Goal: Communication & Community: Answer question/provide support

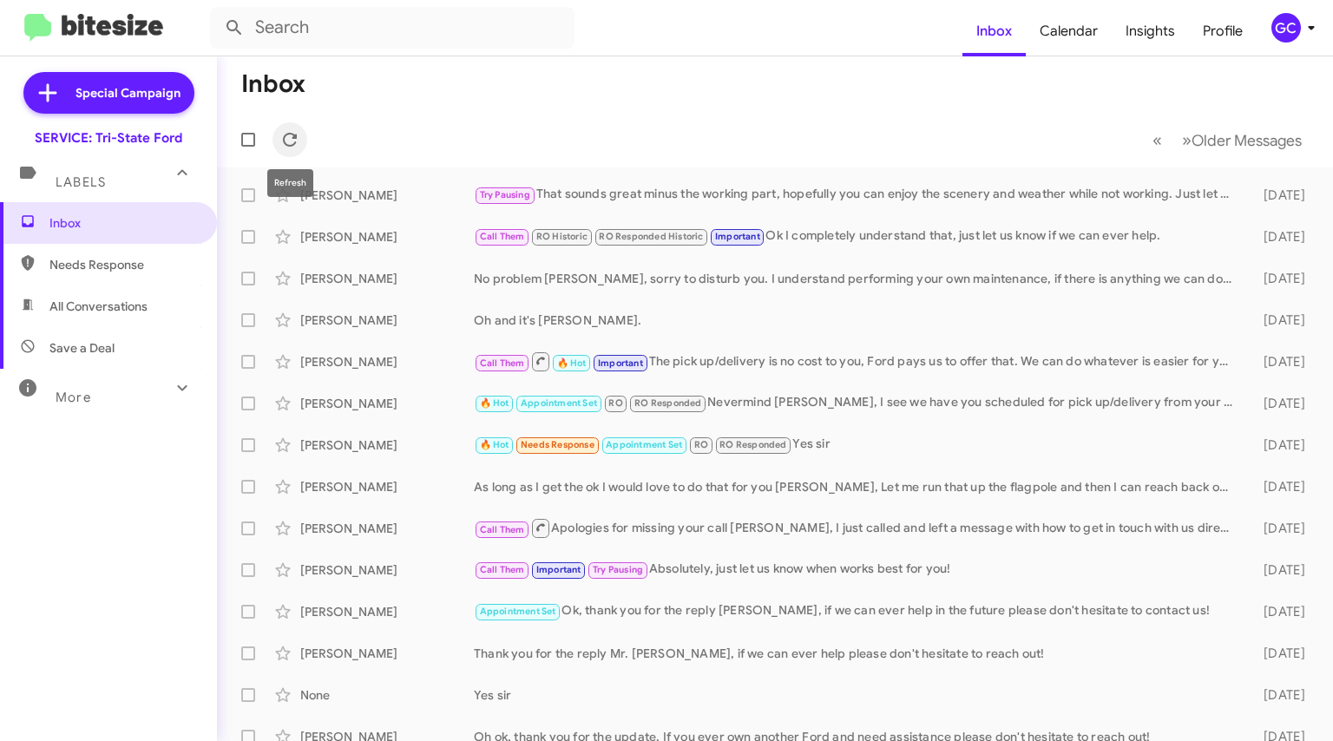
click at [285, 141] on icon at bounding box center [290, 139] width 21 height 21
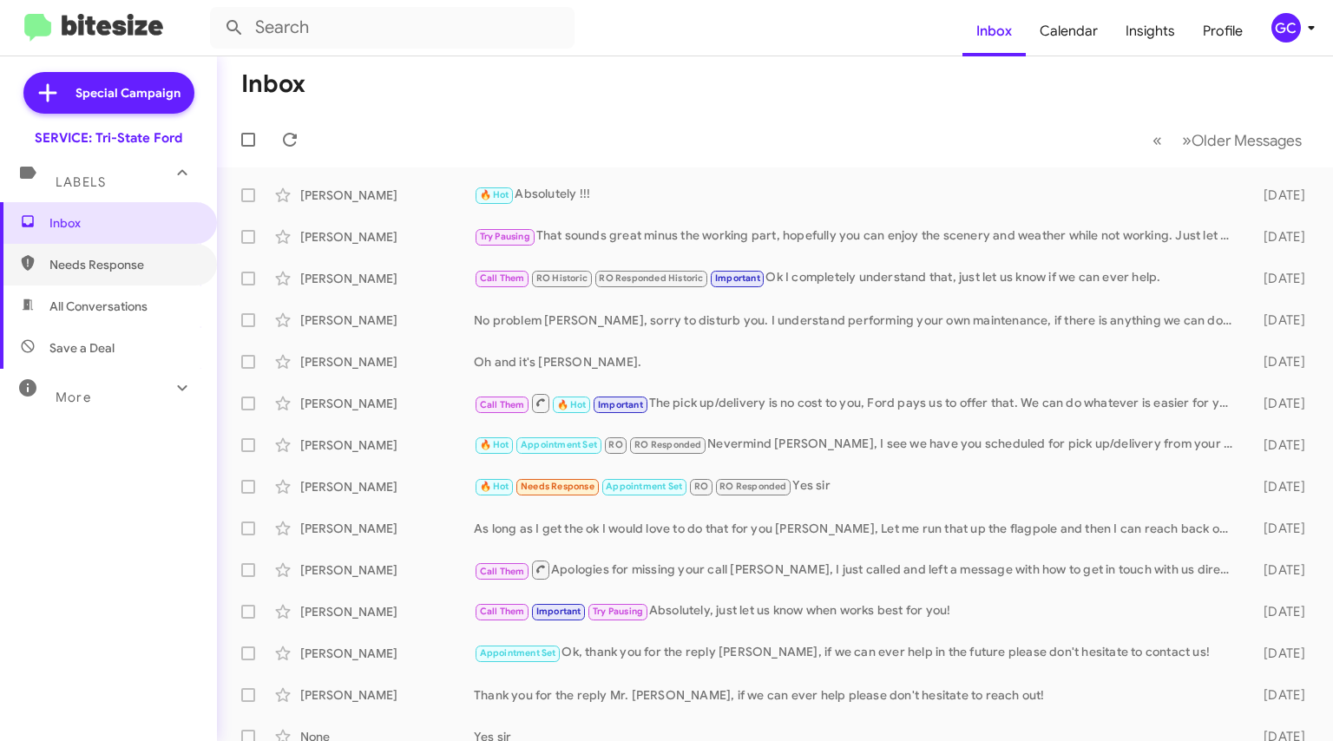
click at [109, 261] on span "Needs Response" at bounding box center [123, 264] width 148 height 17
type input "in:needs-response"
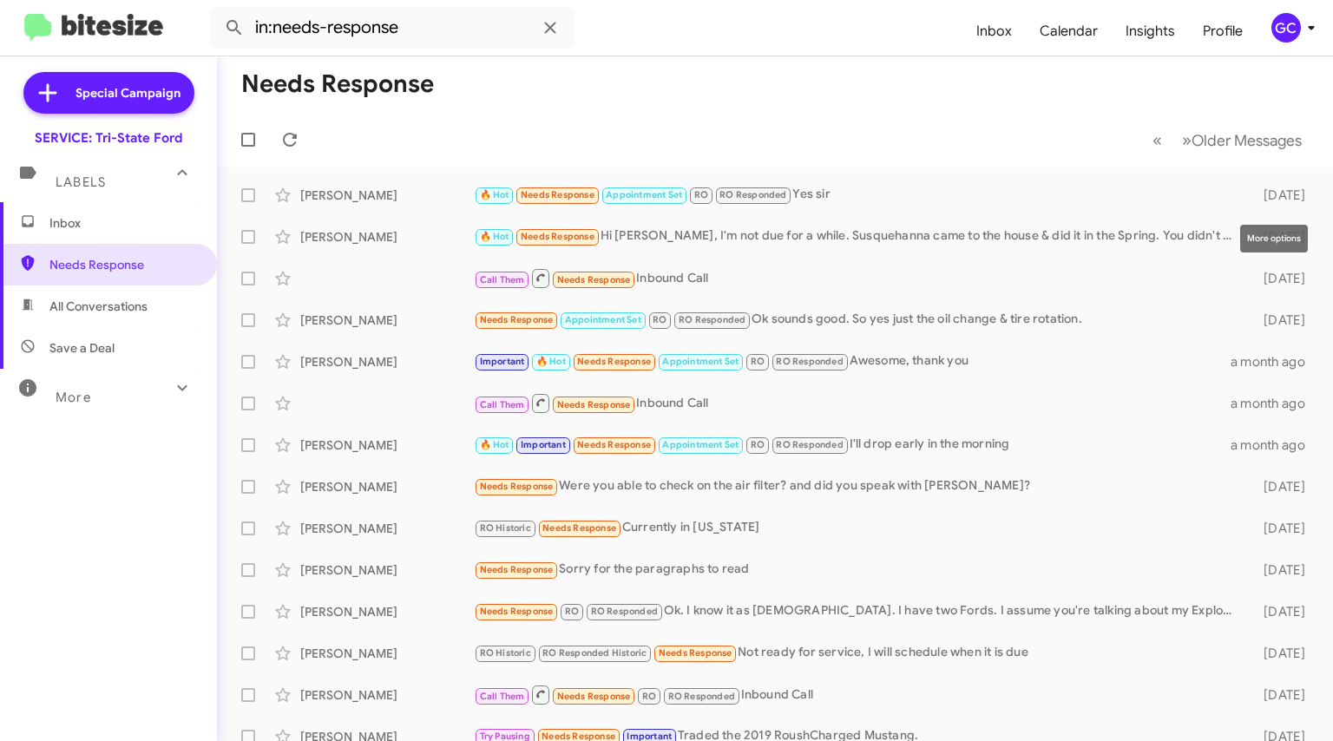
click at [0, 0] on icon at bounding box center [0, 0] width 0 height 0
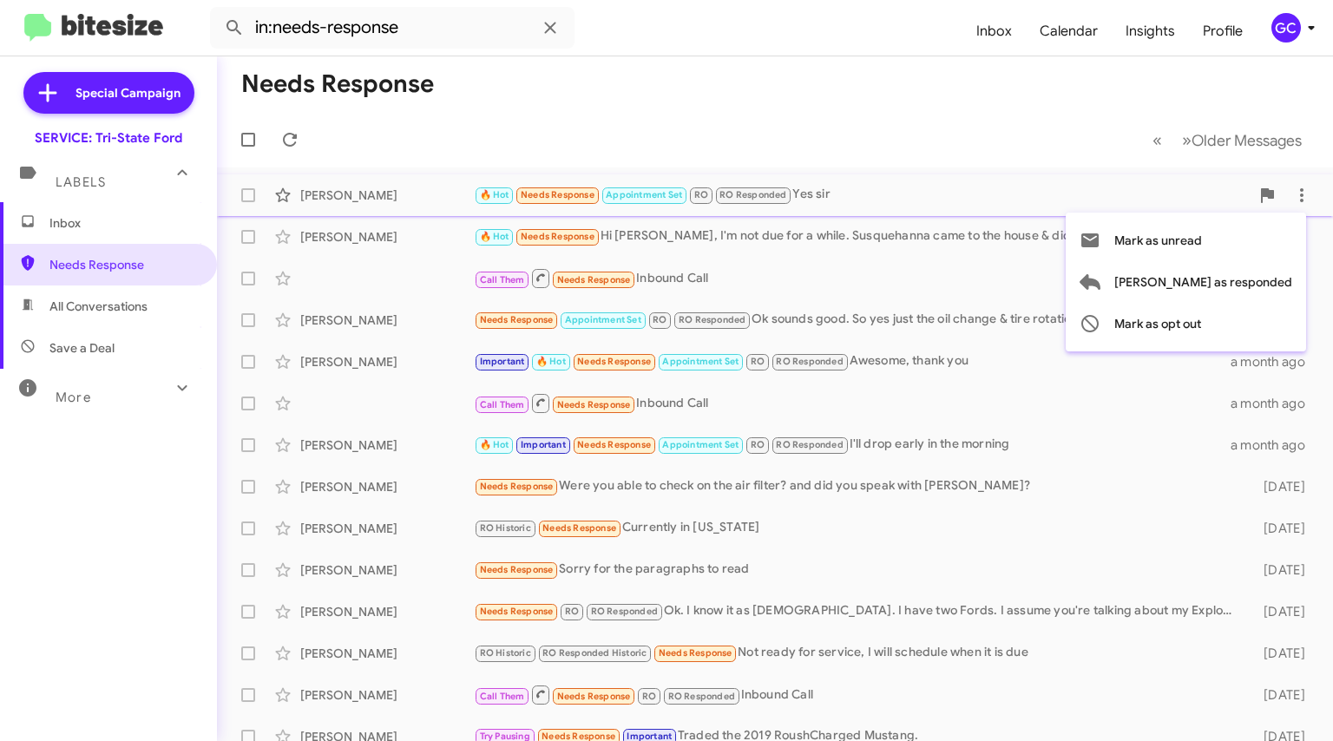
click at [864, 195] on div at bounding box center [666, 370] width 1333 height 741
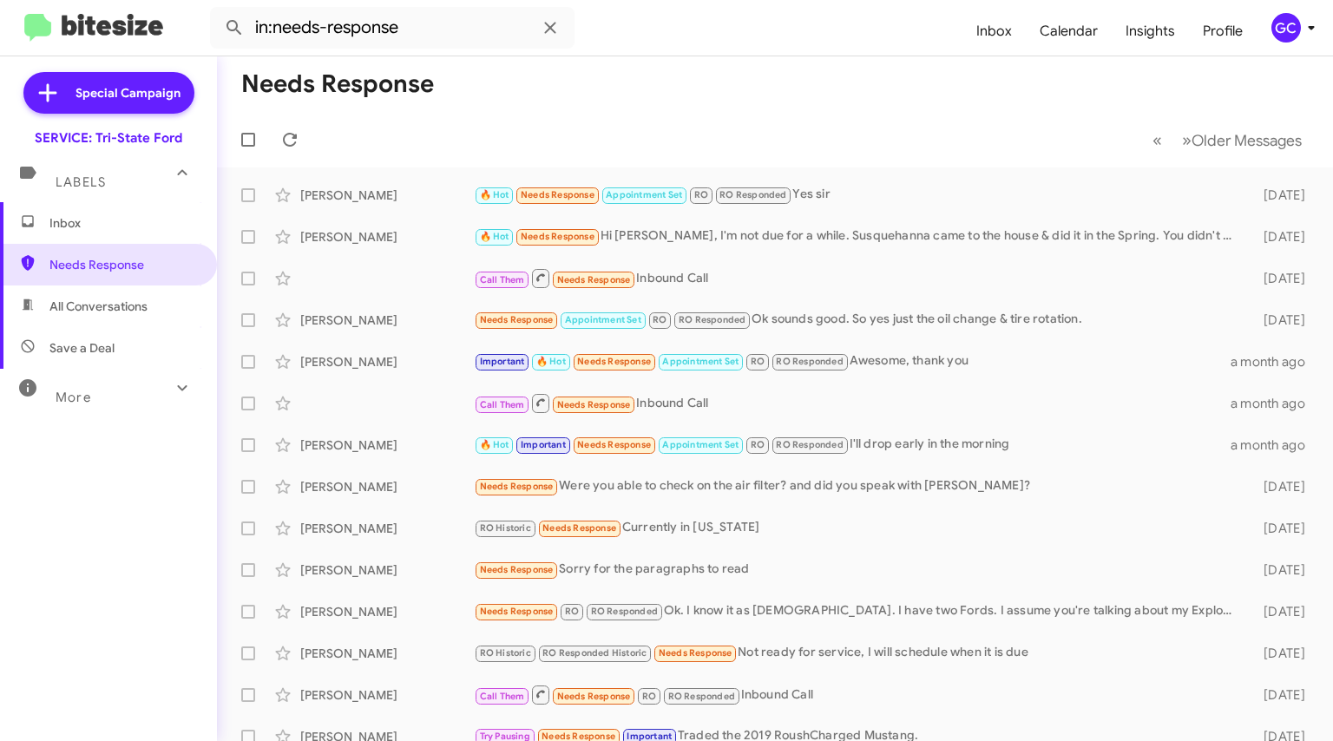
click at [864, 195] on div "🔥 Hot Needs Response Appointment Set RO RO Responded Yes sir" at bounding box center [858, 195] width 768 height 20
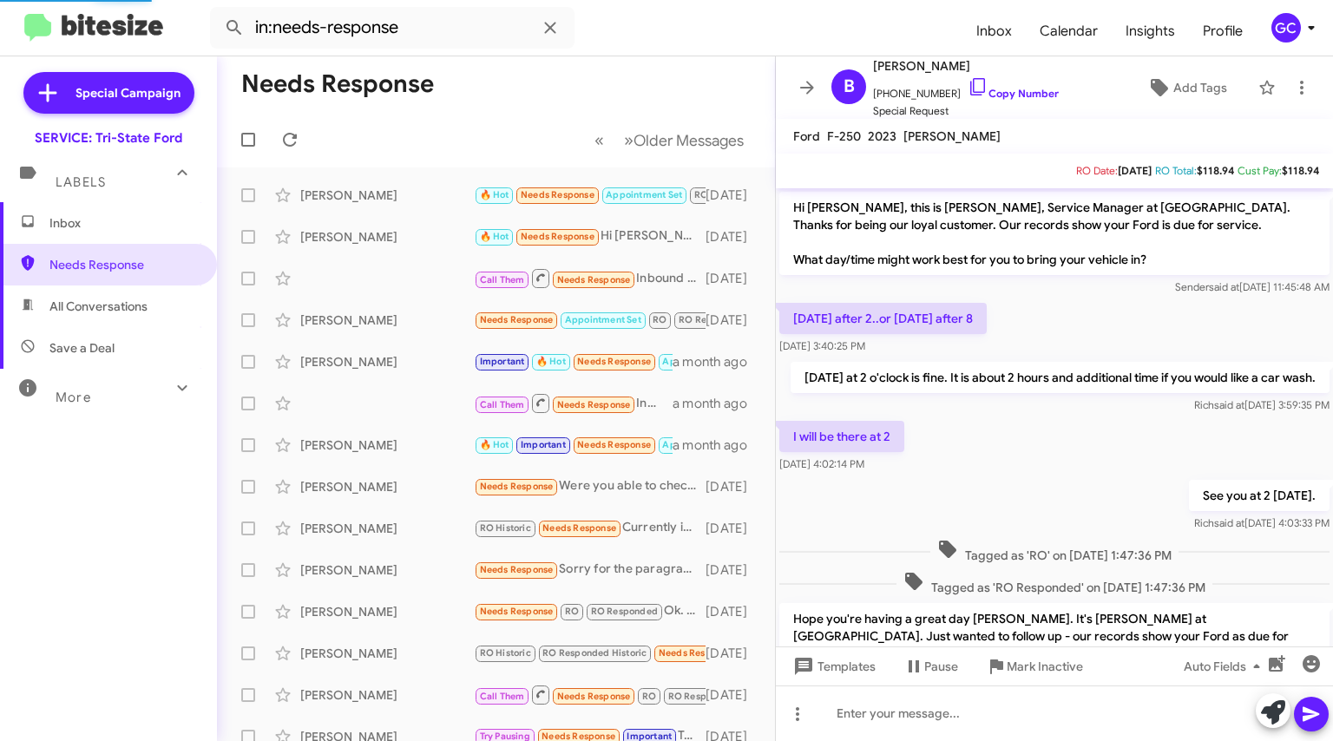
scroll to position [996, 0]
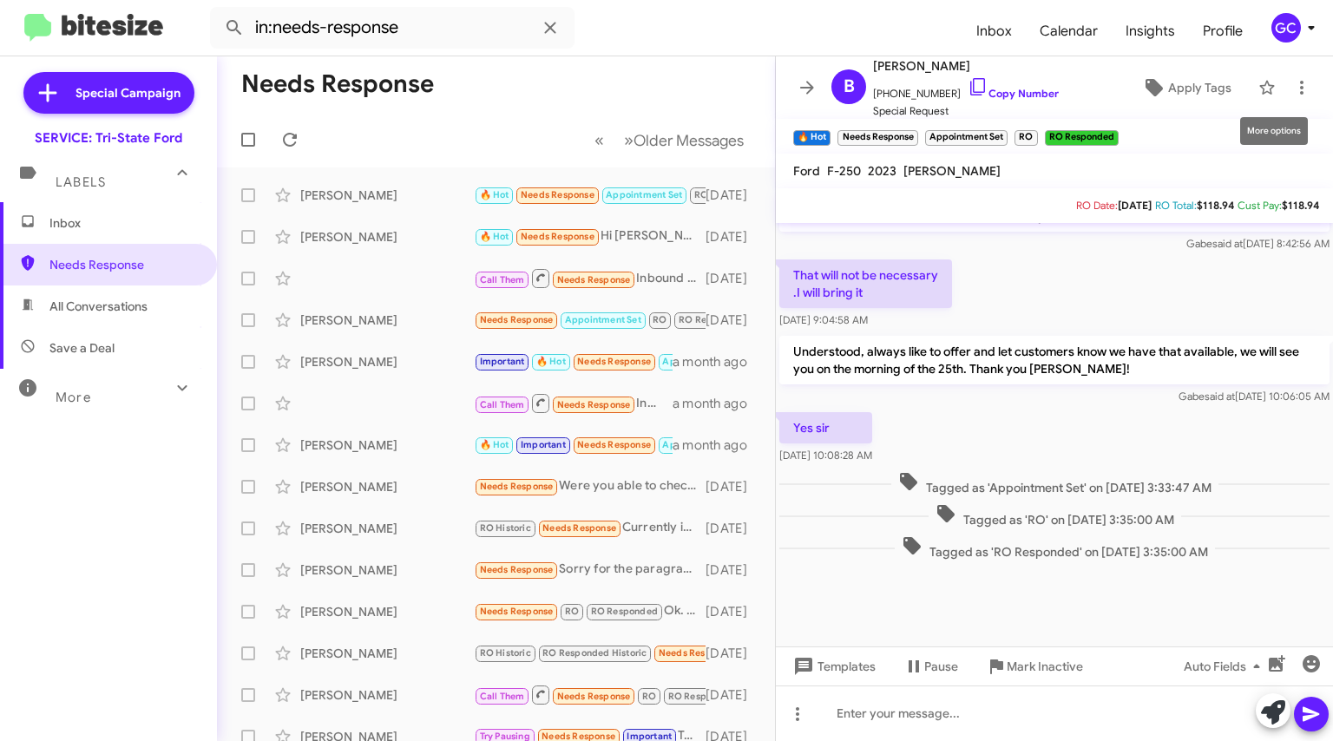
click at [1292, 91] on icon at bounding box center [1302, 87] width 21 height 21
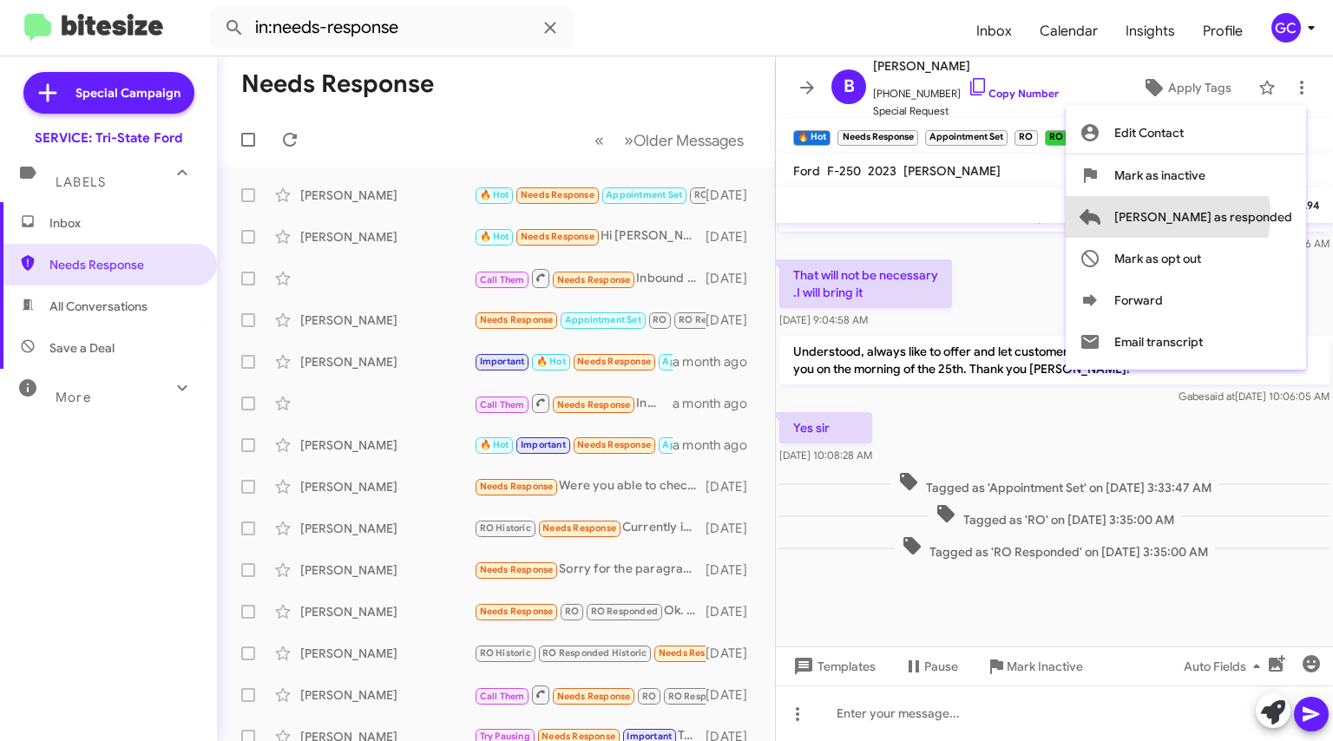
click at [1237, 215] on span "[PERSON_NAME] as responded" at bounding box center [1204, 217] width 178 height 42
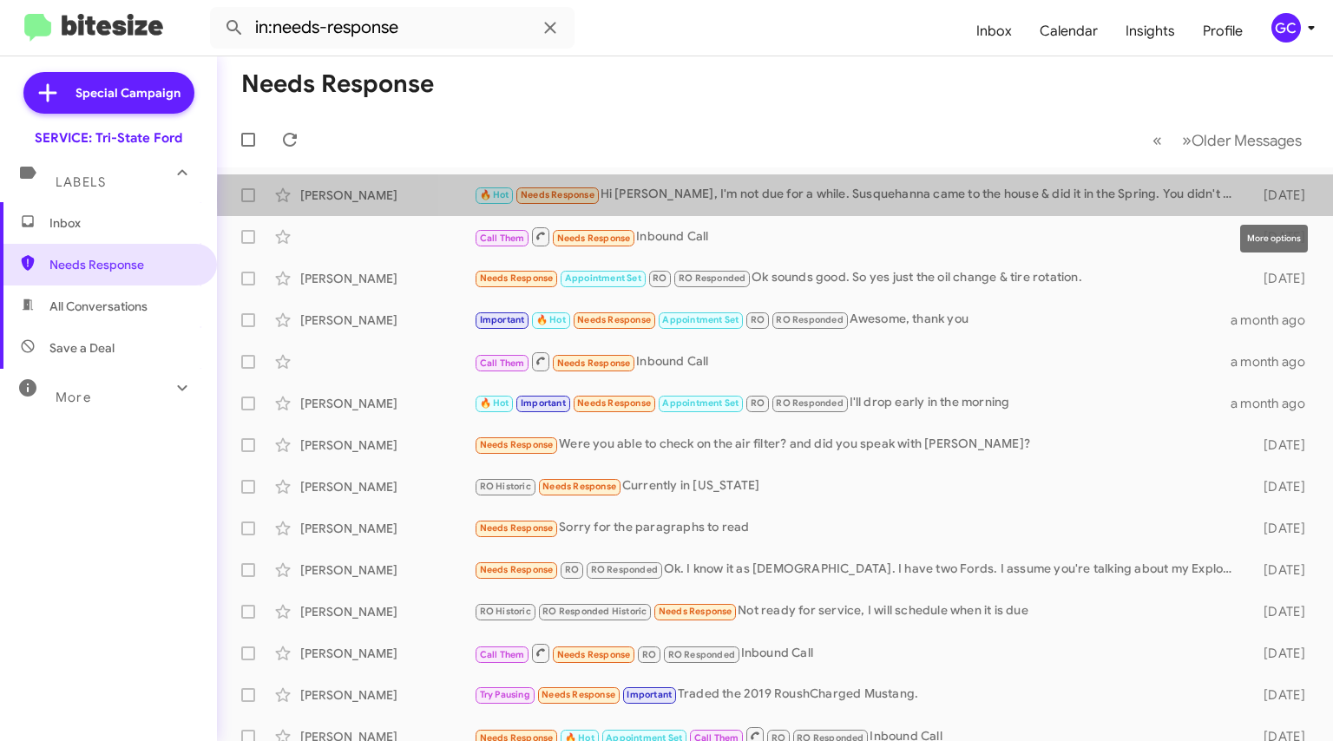
click at [0, 0] on icon at bounding box center [0, 0] width 0 height 0
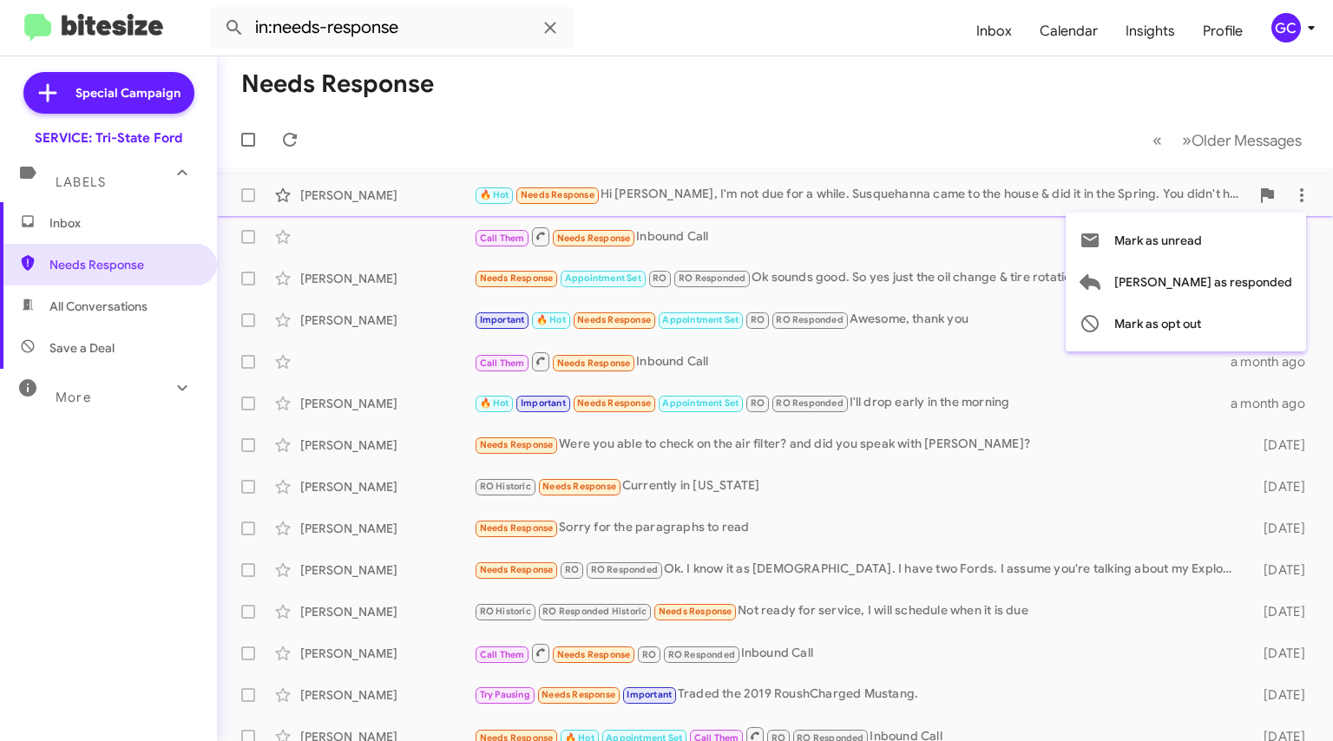
click at [1249, 279] on span "[PERSON_NAME] as responded" at bounding box center [1204, 282] width 178 height 42
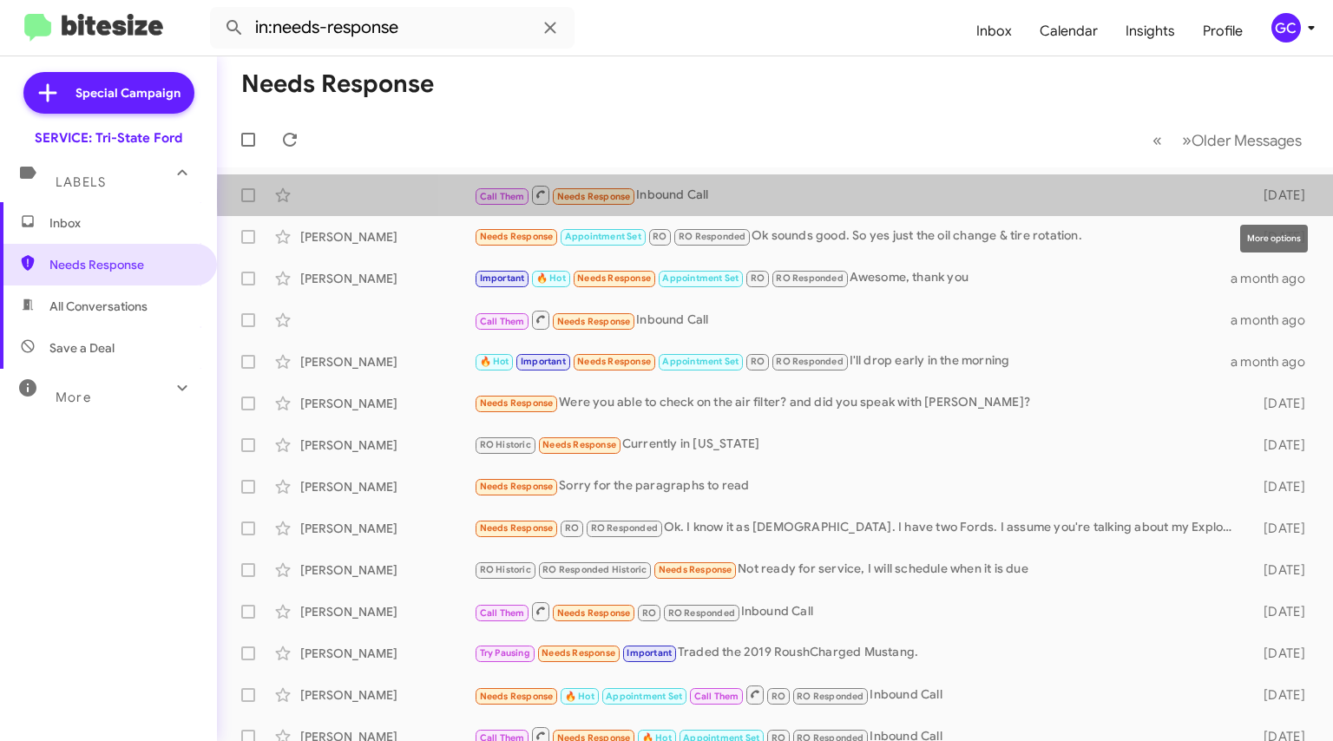
click at [0, 0] on icon at bounding box center [0, 0] width 0 height 0
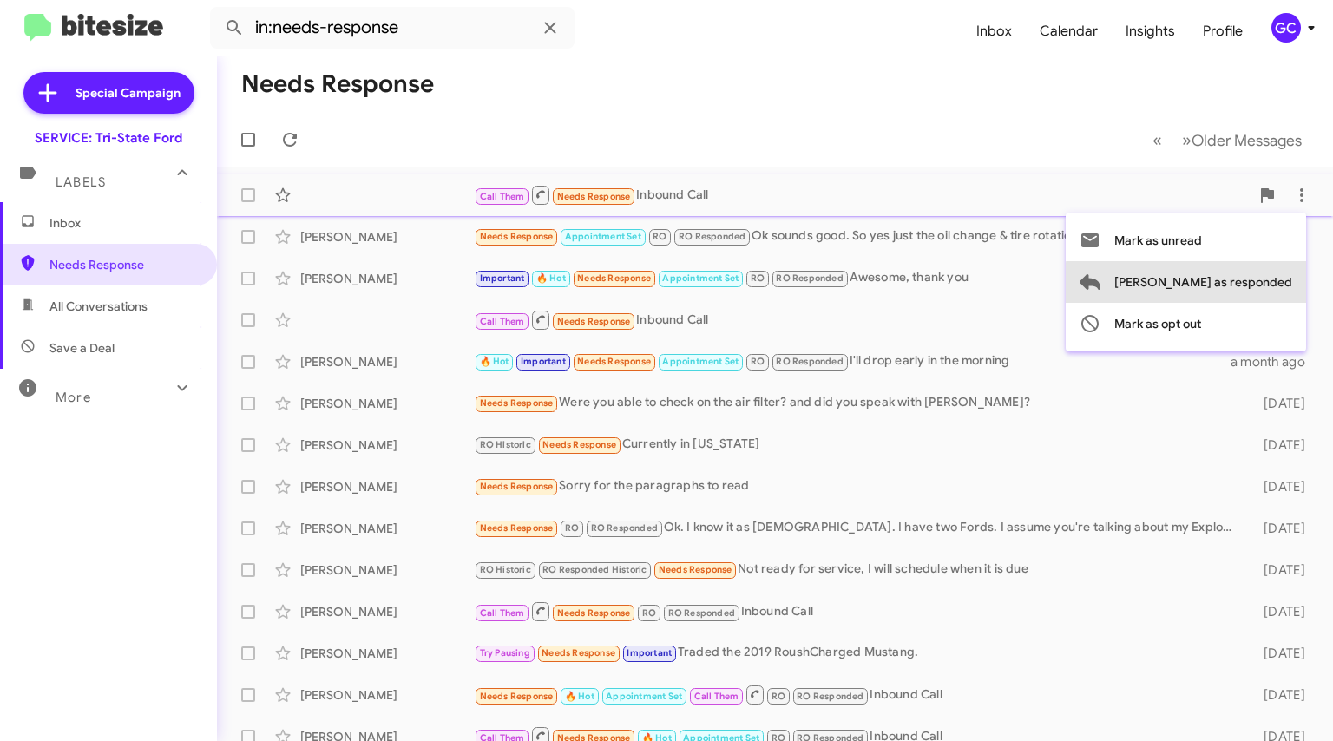
click at [1257, 283] on span "[PERSON_NAME] as responded" at bounding box center [1204, 282] width 178 height 42
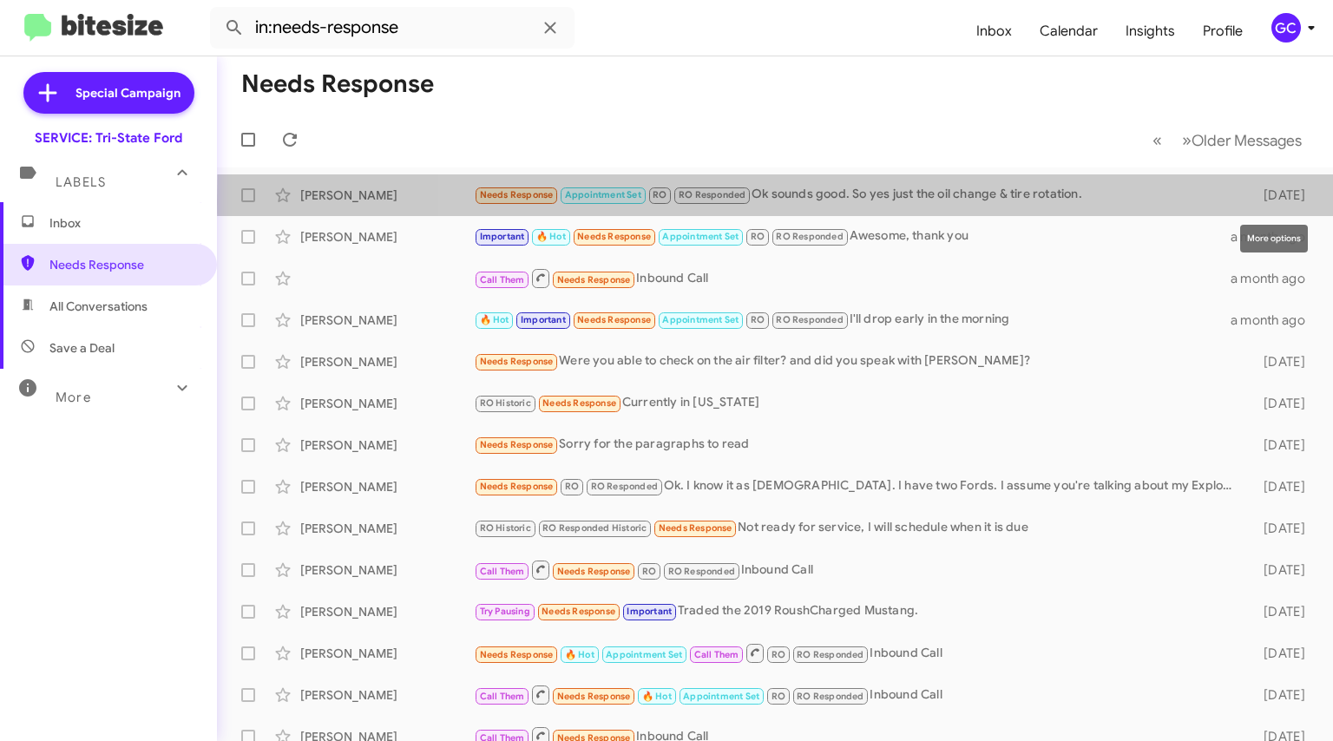
click at [0, 0] on icon at bounding box center [0, 0] width 0 height 0
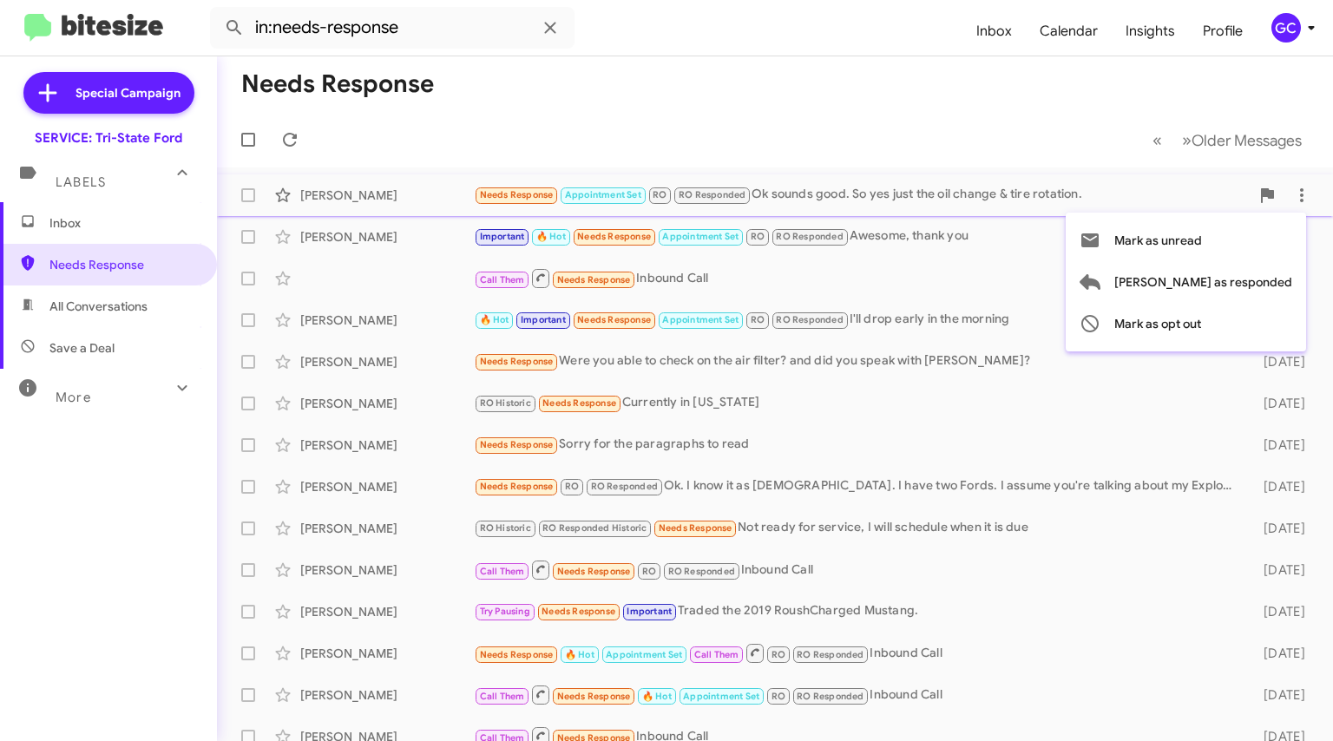
click at [944, 193] on div at bounding box center [666, 370] width 1333 height 741
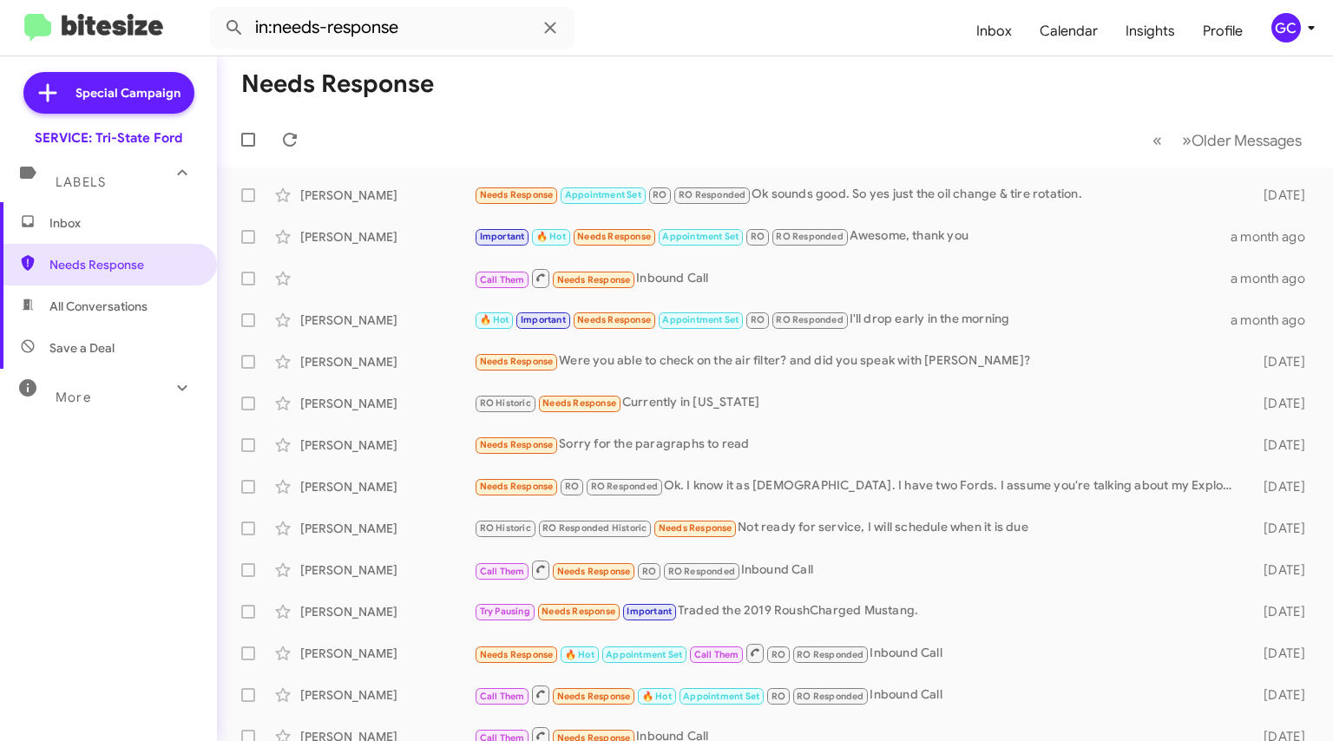
click at [944, 193] on div "Needs Response Appointment Set RO RO Responded Ok sounds good. So yes just the …" at bounding box center [858, 195] width 768 height 20
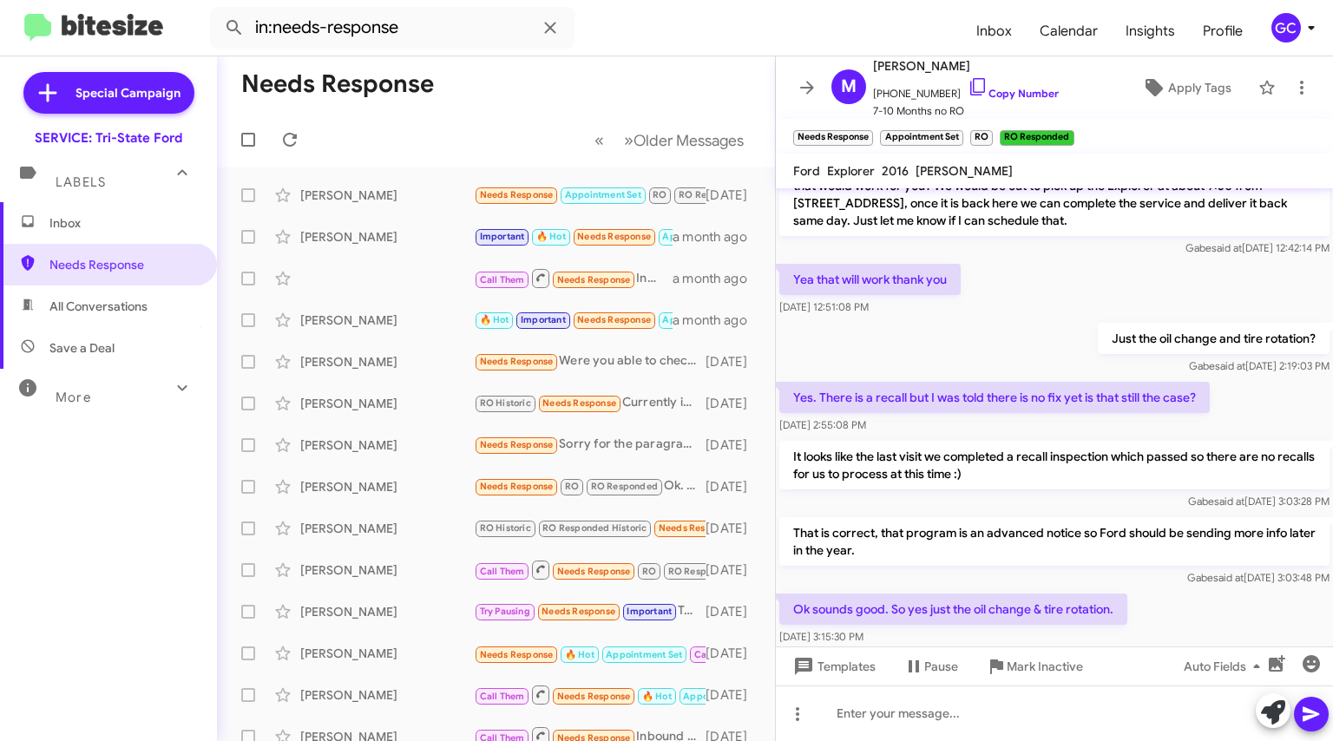
scroll to position [251, 0]
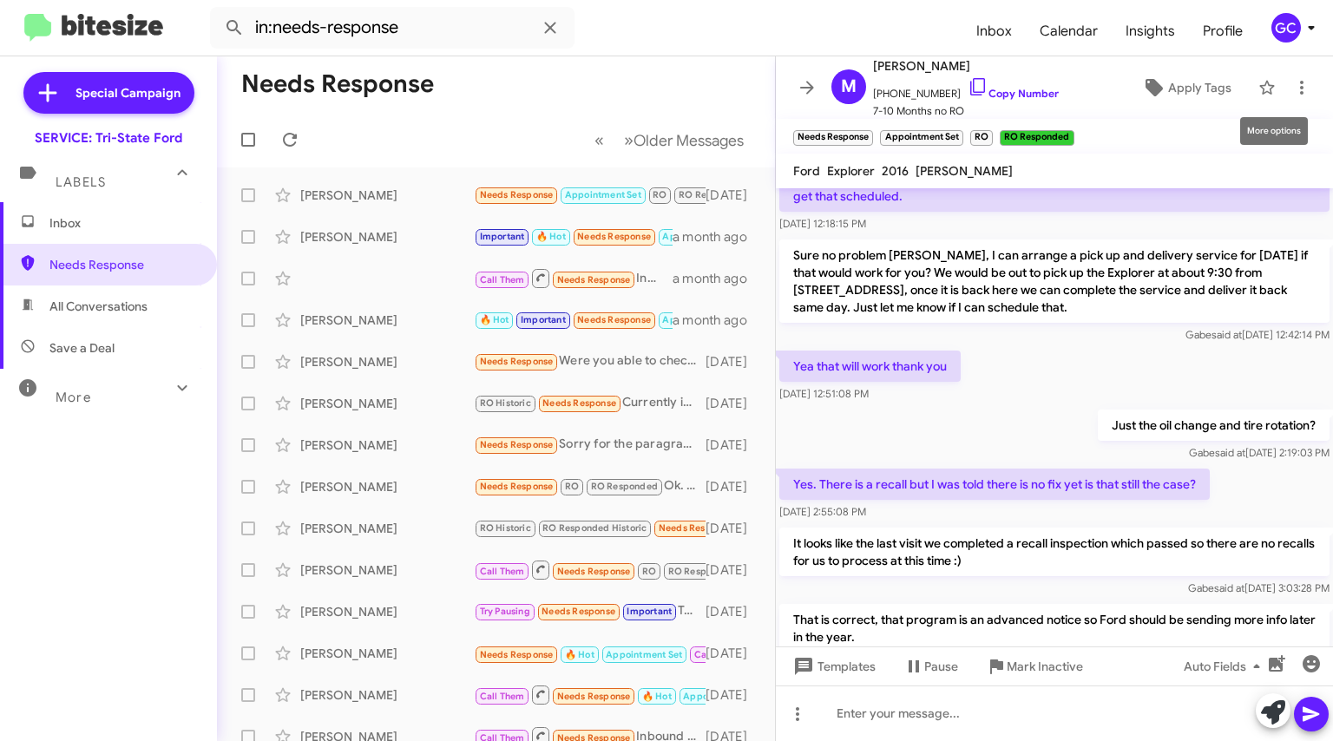
click at [1292, 78] on icon at bounding box center [1302, 87] width 21 height 21
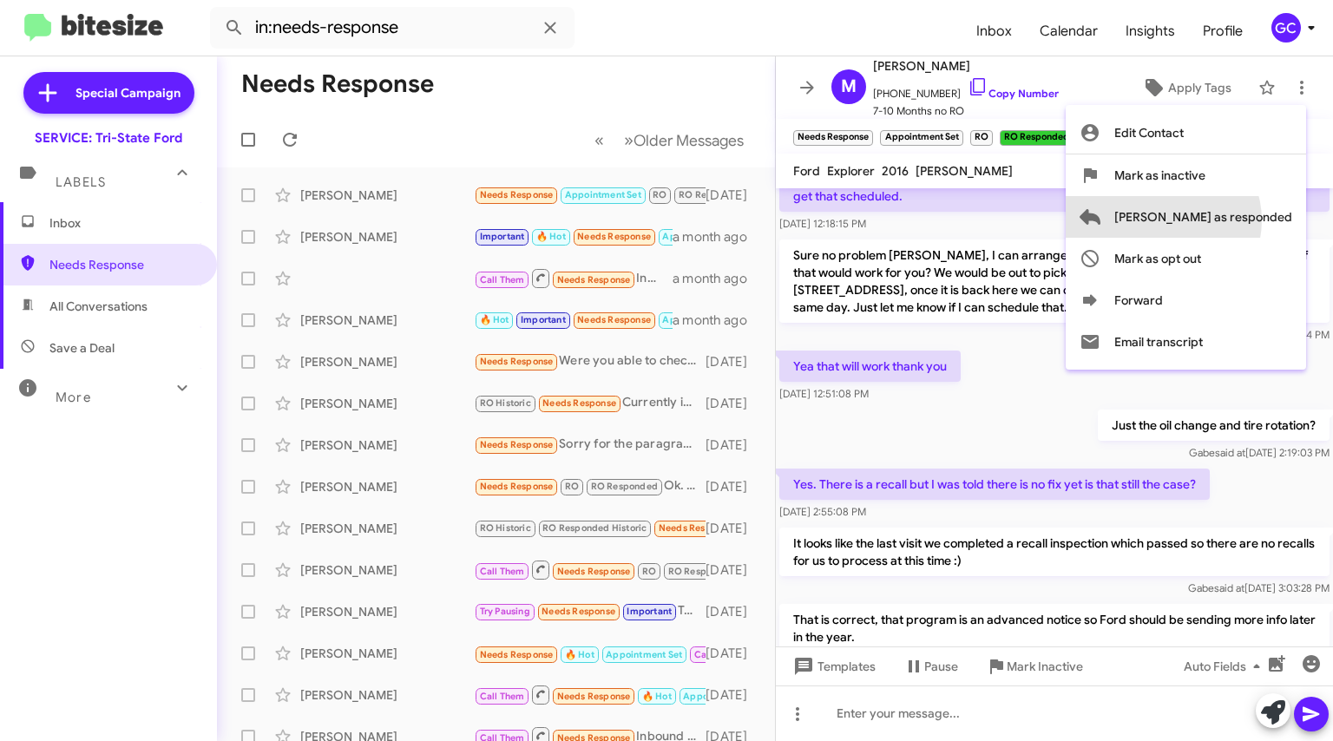
click at [1233, 220] on span "[PERSON_NAME] as responded" at bounding box center [1204, 217] width 178 height 42
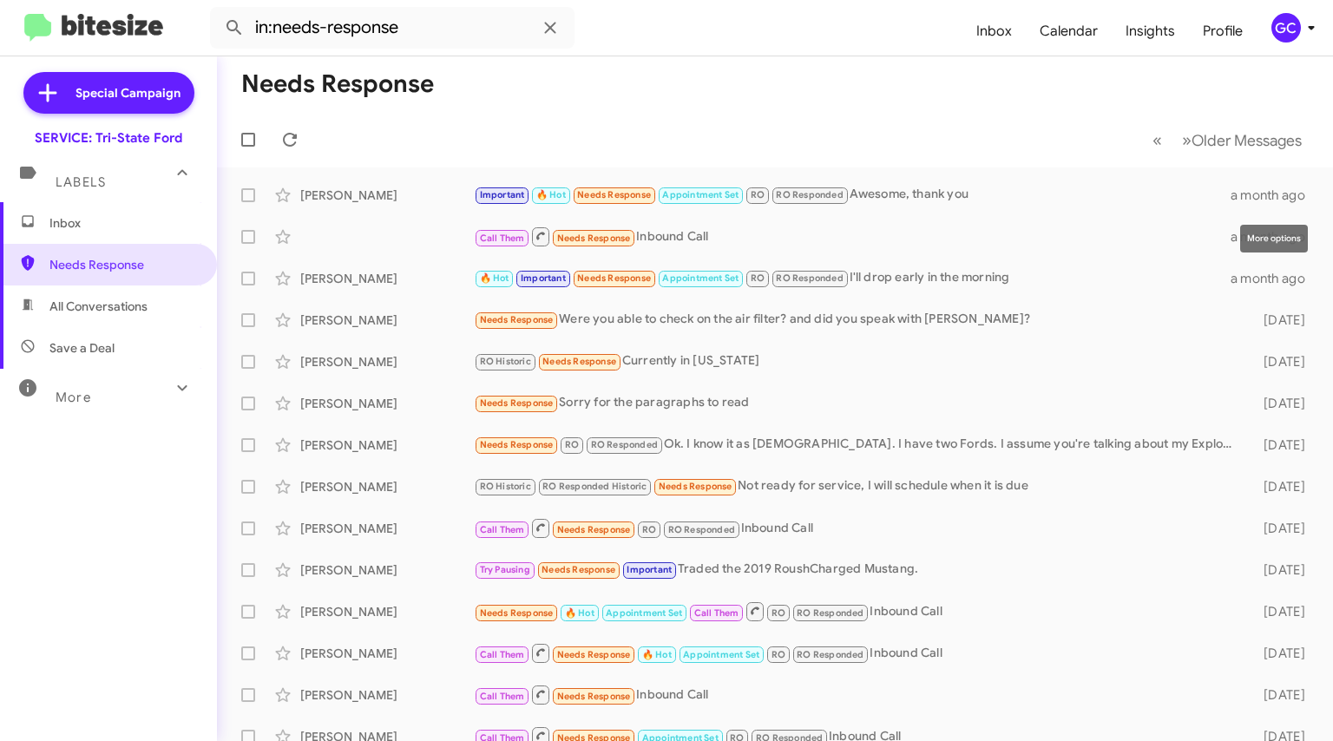
click at [0, 0] on icon at bounding box center [0, 0] width 0 height 0
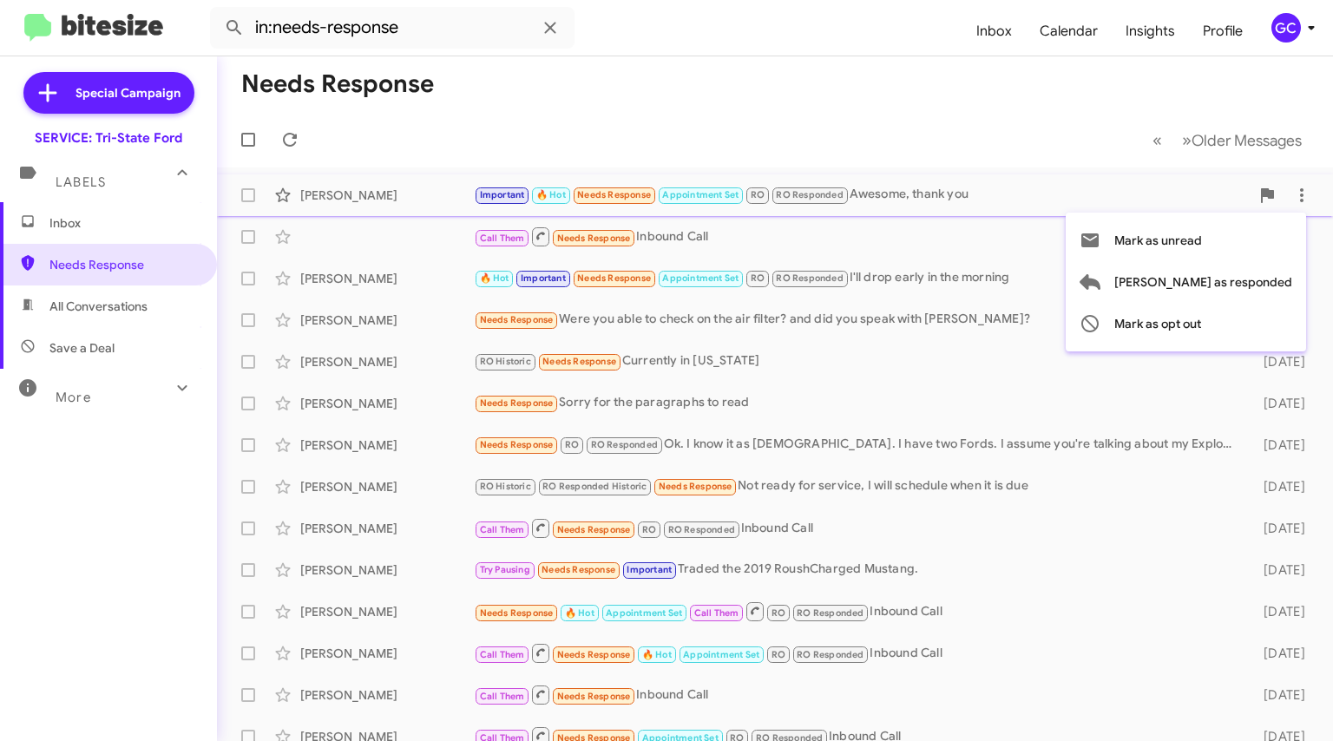
click at [1209, 293] on span "[PERSON_NAME] as responded" at bounding box center [1204, 282] width 178 height 42
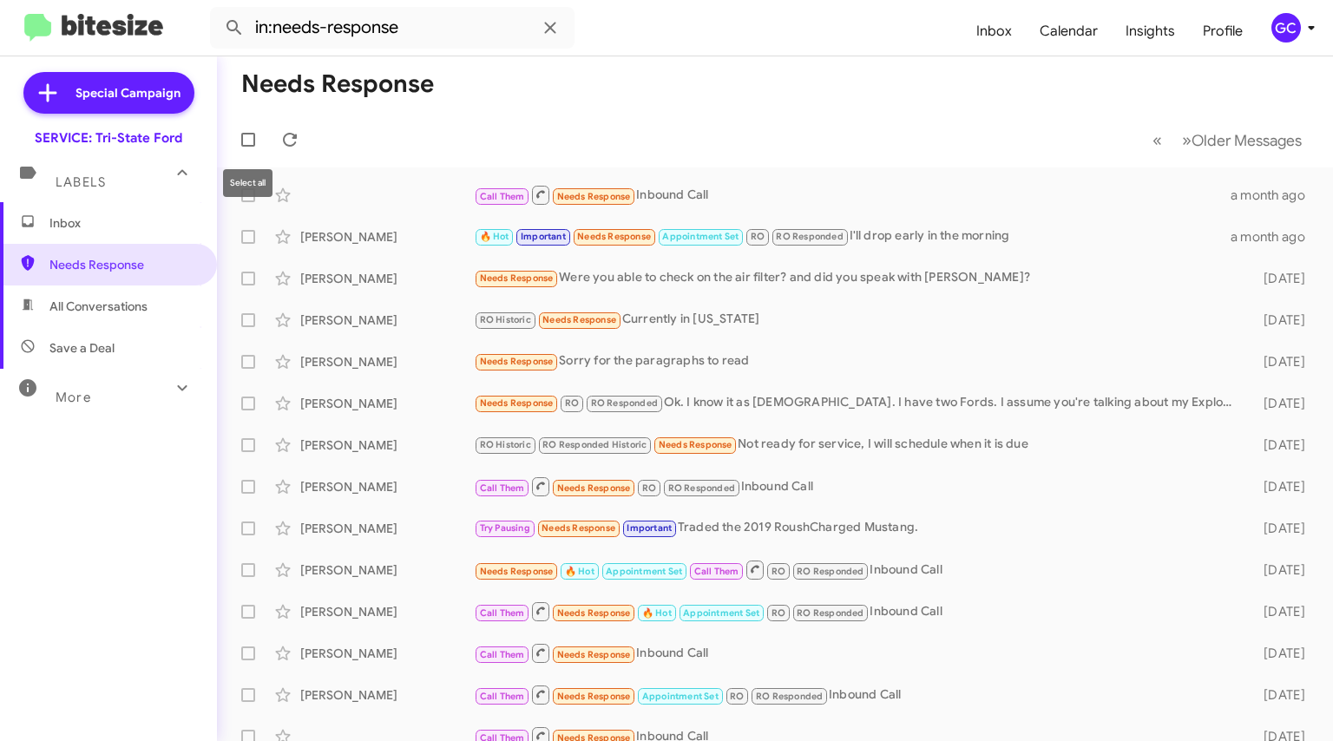
click at [253, 143] on span at bounding box center [248, 140] width 14 height 14
click at [248, 147] on input "checkbox" at bounding box center [247, 147] width 1 height 1
checkbox input "true"
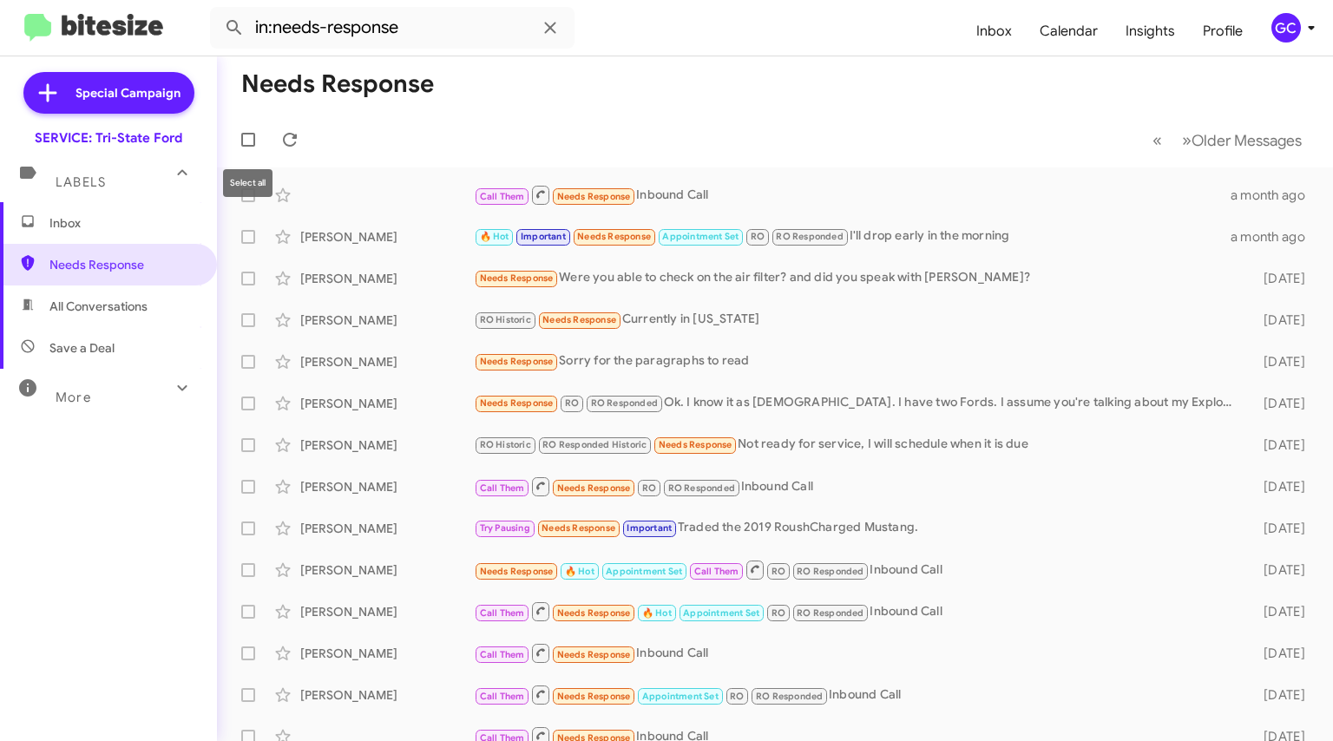
checkbox input "true"
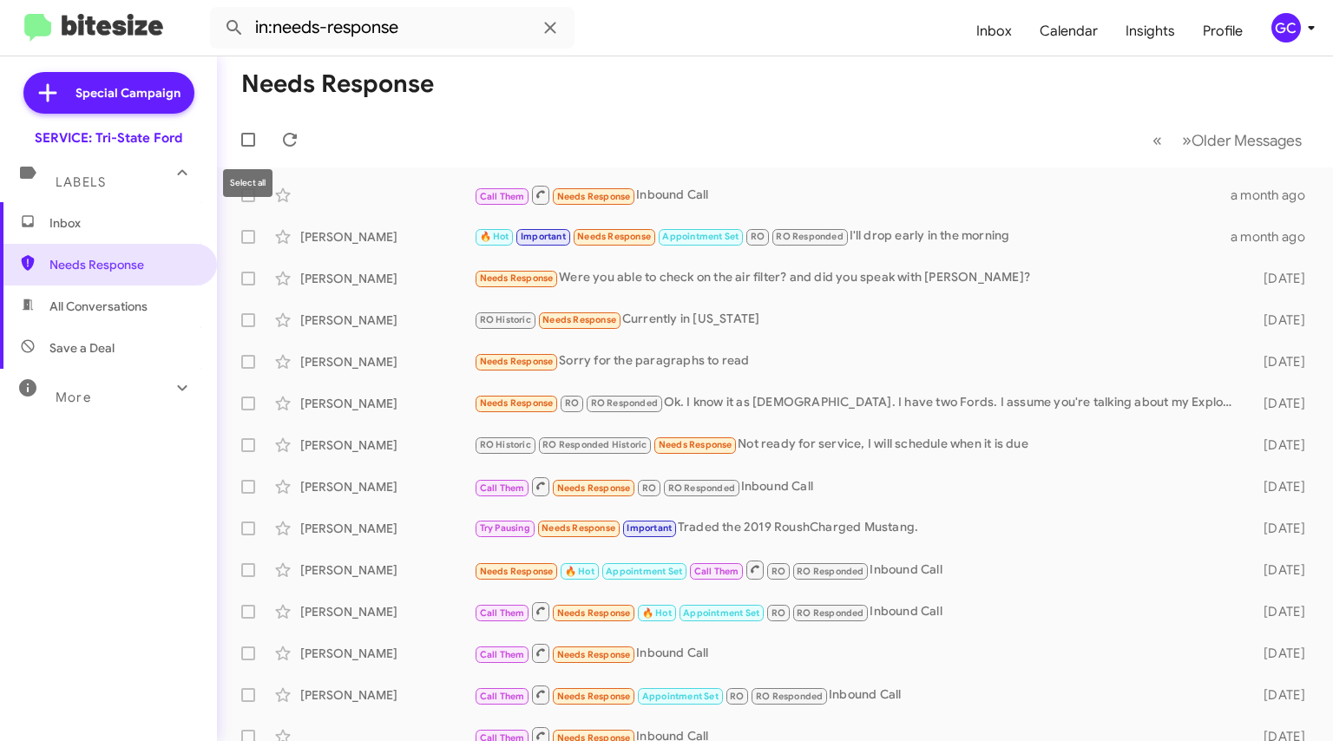
checkbox input "true"
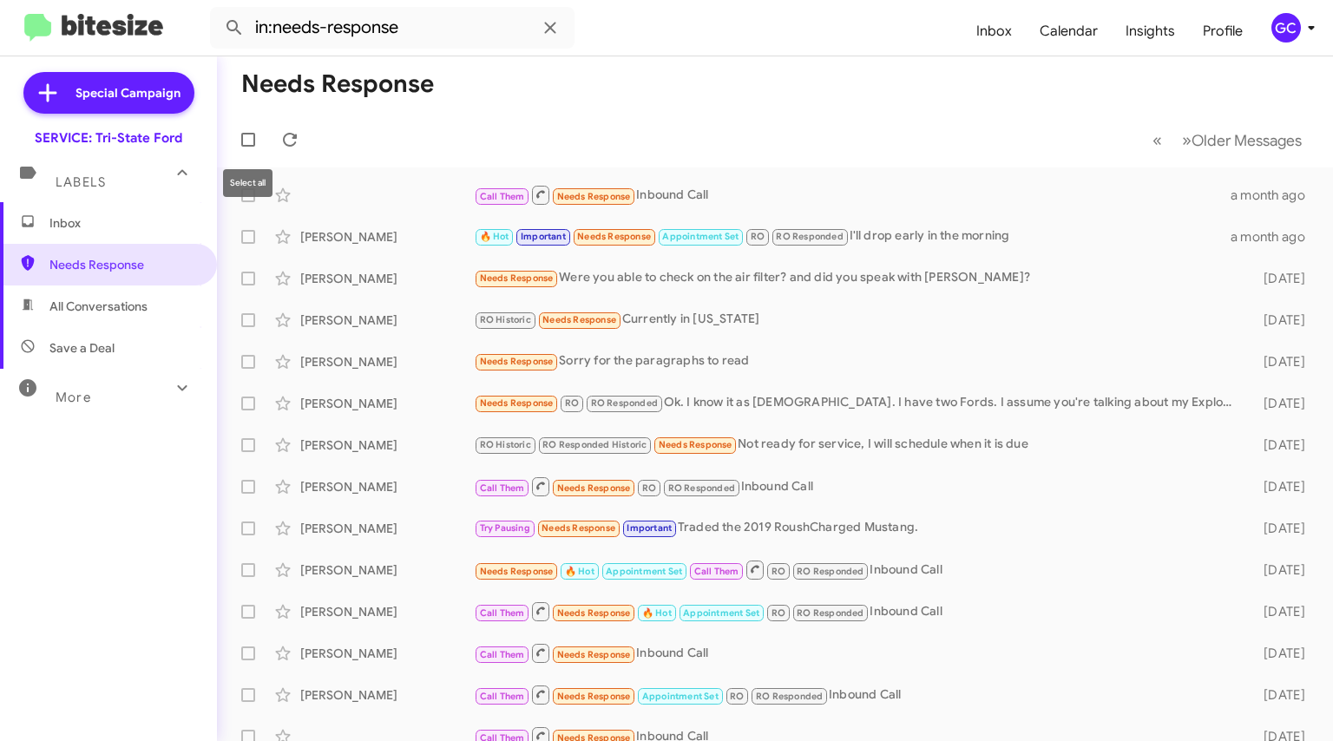
checkbox input "true"
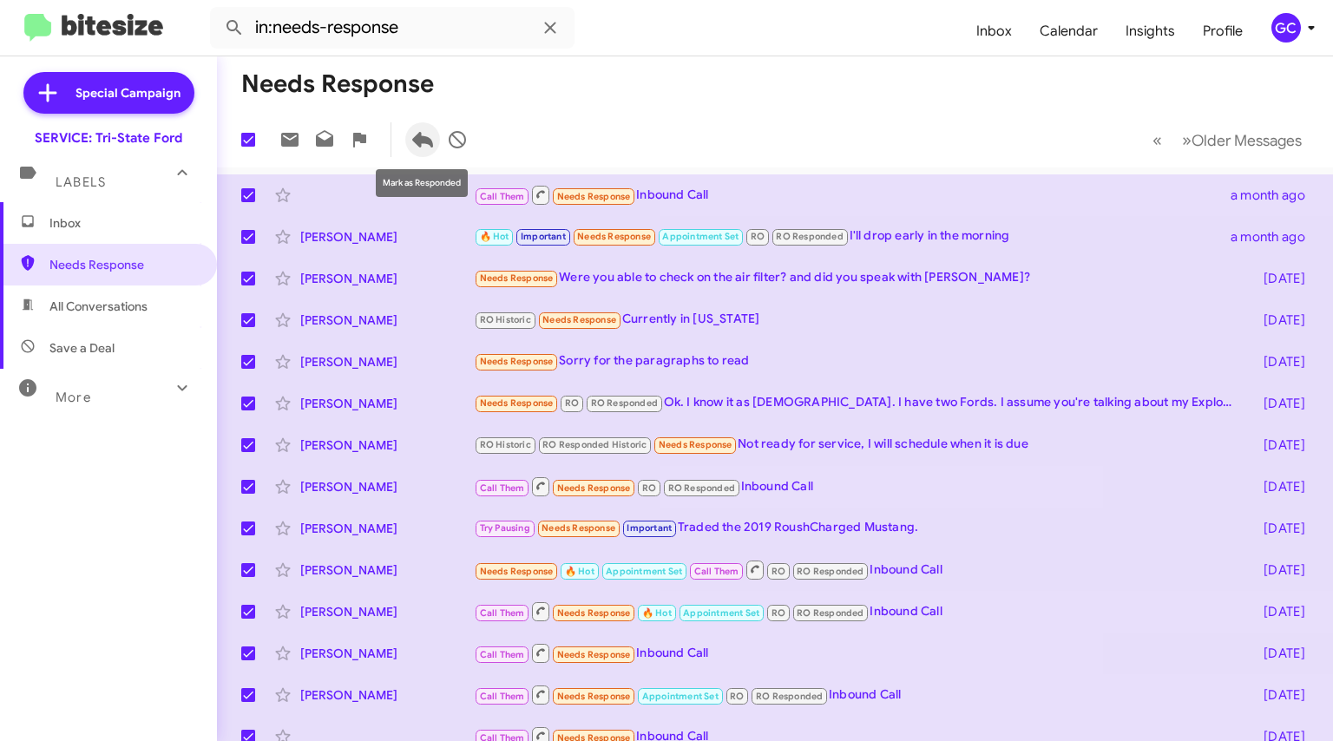
click at [424, 140] on icon at bounding box center [422, 140] width 21 height 16
checkbox input "false"
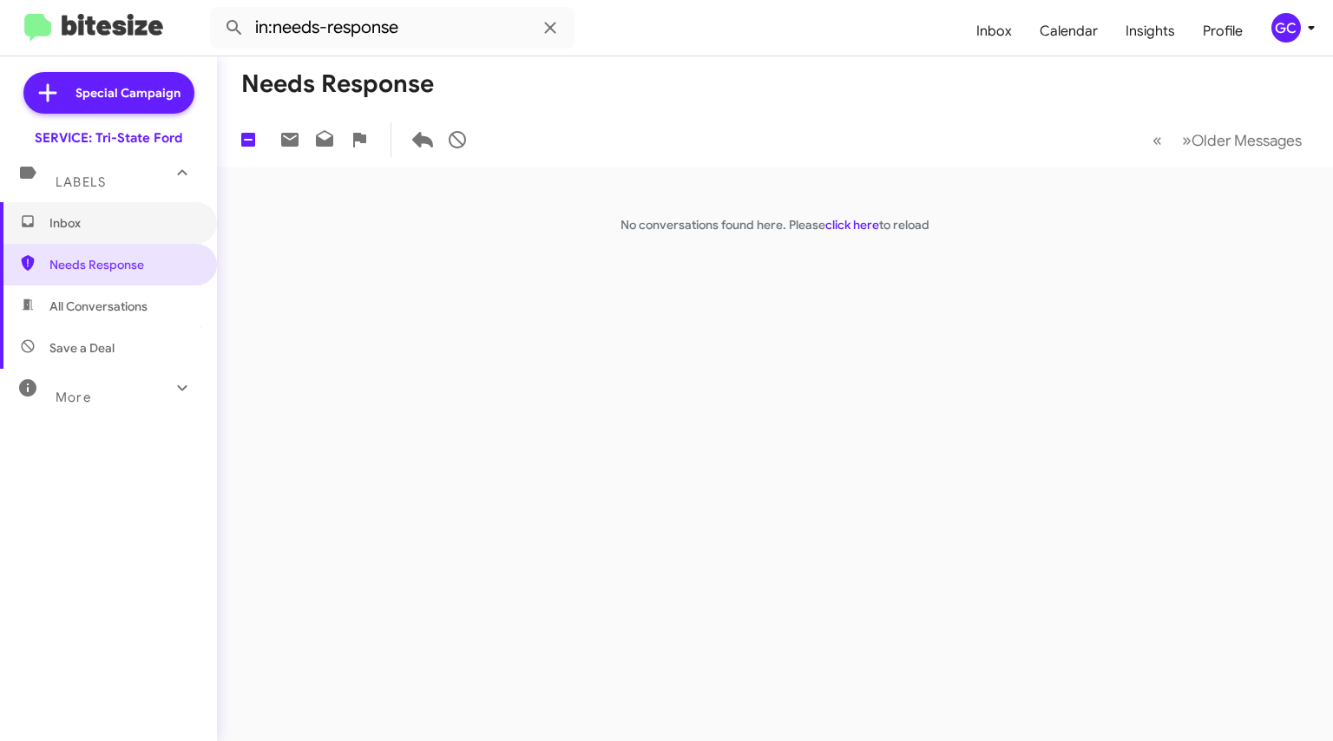
click at [101, 217] on span "Inbox" at bounding box center [123, 222] width 148 height 17
